Goal: Navigation & Orientation: Find specific page/section

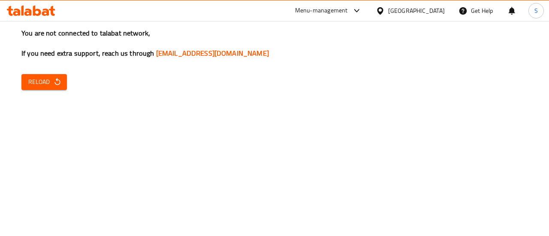
click at [52, 81] on span "Reload" at bounding box center [44, 82] width 32 height 11
click at [45, 137] on div "You are not connected to talabat network, If you need extra support, reach us t…" at bounding box center [274, 118] width 549 height 236
click at [47, 81] on span "Reload" at bounding box center [44, 82] width 32 height 11
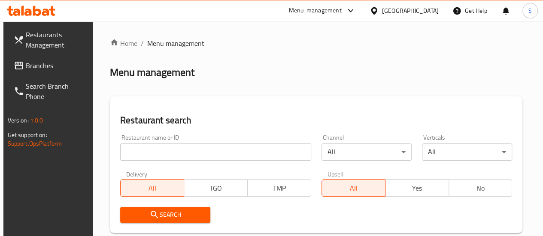
click at [341, 15] on div "Menu-management" at bounding box center [315, 11] width 53 height 10
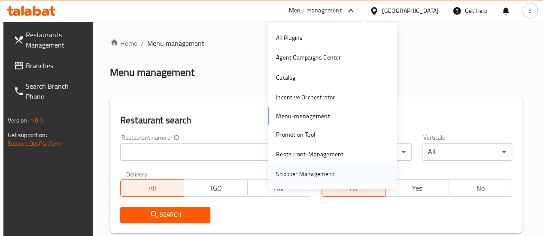
click at [305, 175] on div "Shopper Management" at bounding box center [305, 173] width 58 height 9
